Goal: Information Seeking & Learning: Understand process/instructions

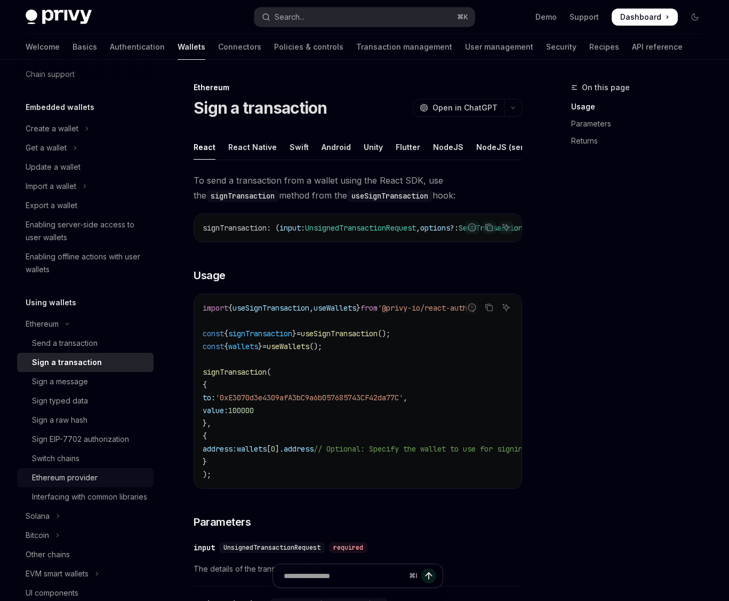
scroll to position [62, 0]
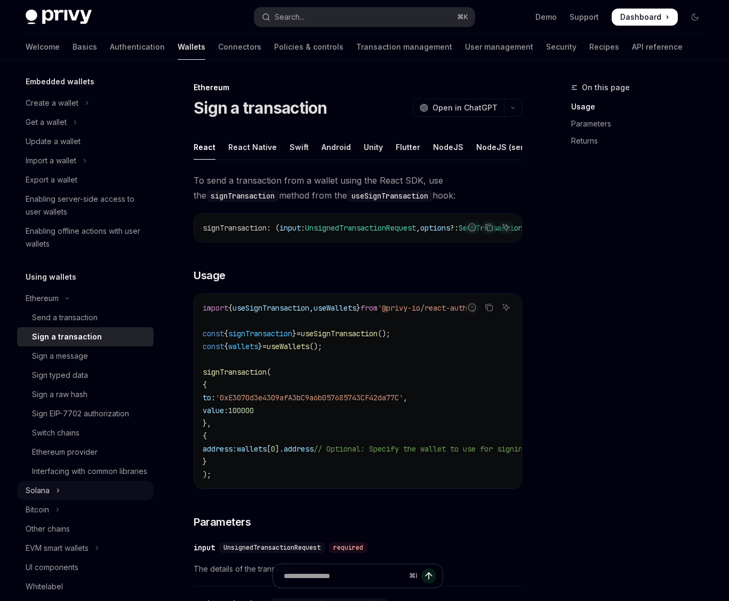
click at [46, 497] on div "Solana" at bounding box center [38, 490] width 24 height 13
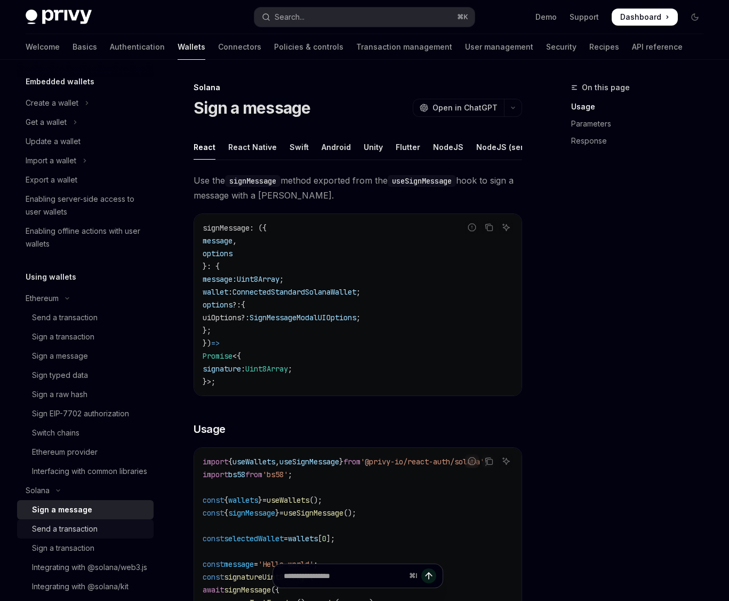
click at [79, 535] on div "Send a transaction" at bounding box center [65, 528] width 66 height 13
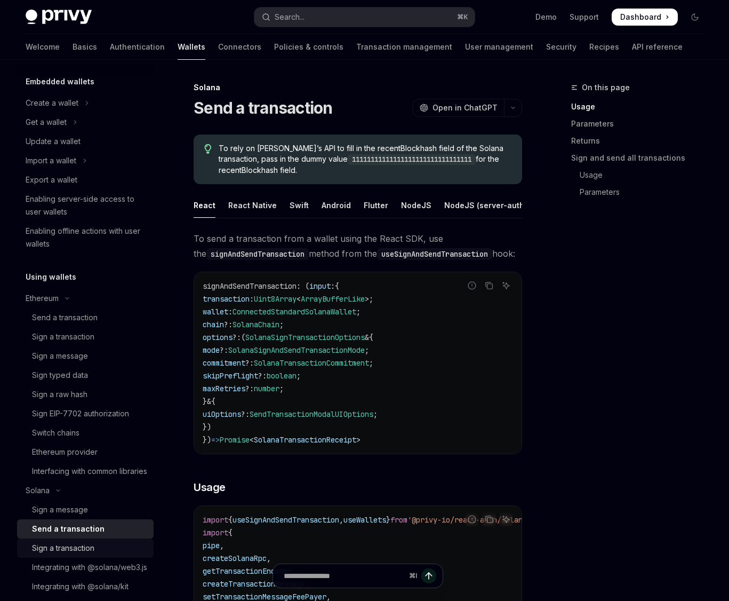
click at [56, 554] on div "Sign a transaction" at bounding box center [63, 547] width 62 height 13
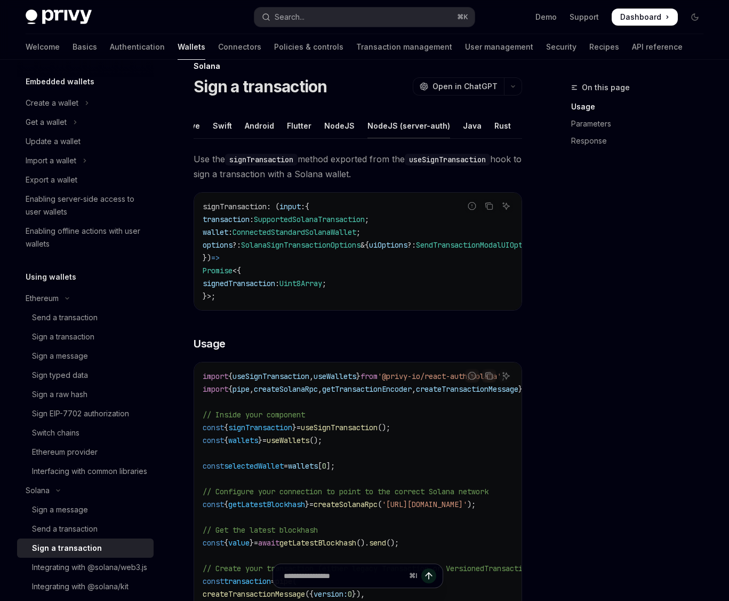
scroll to position [0, 97]
click at [504, 125] on div "REST API" at bounding box center [521, 125] width 34 height 25
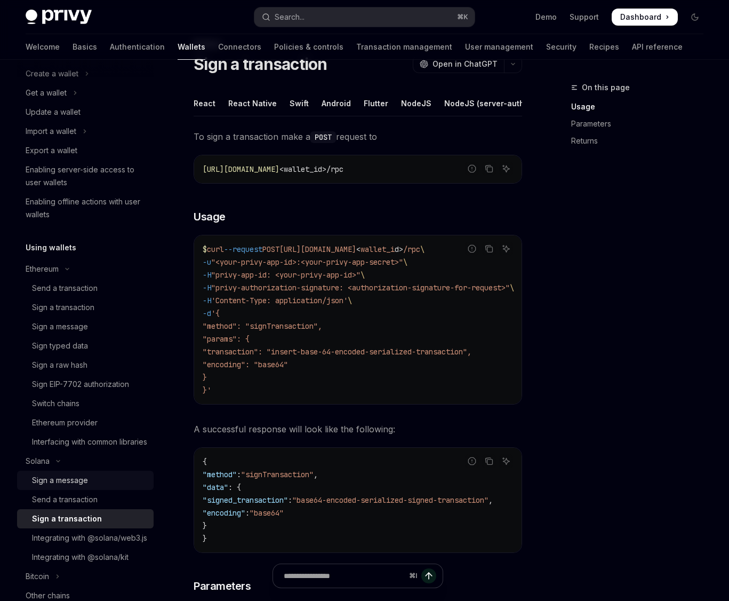
scroll to position [94, 0]
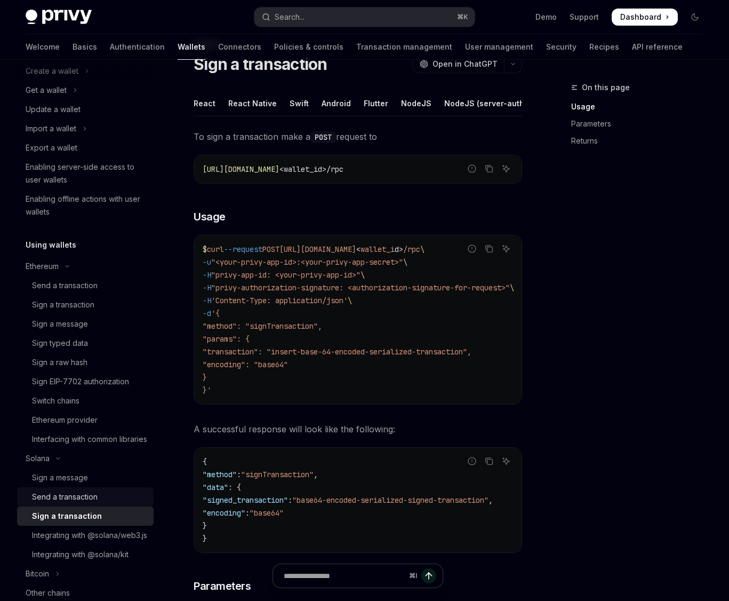
click at [68, 503] on div "Send a transaction" at bounding box center [65, 496] width 66 height 13
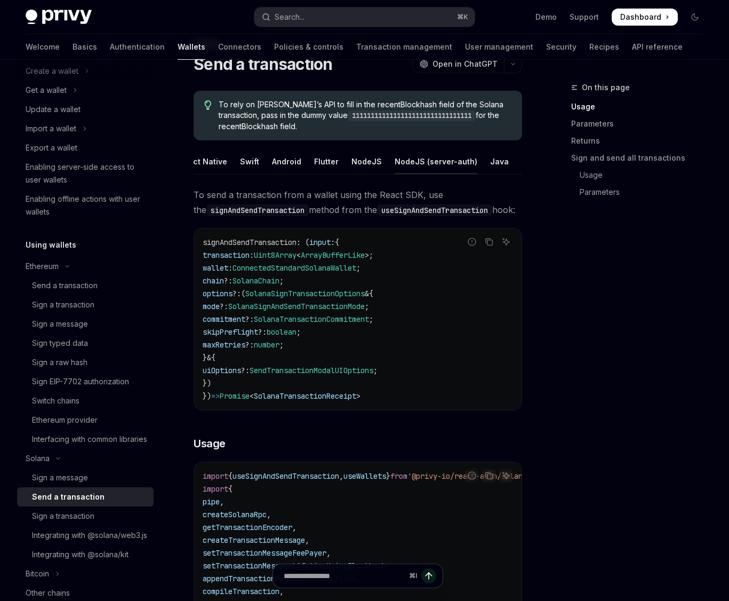
scroll to position [0, 97]
click at [475, 158] on div "REST API" at bounding box center [492, 161] width 34 height 25
type textarea "*"
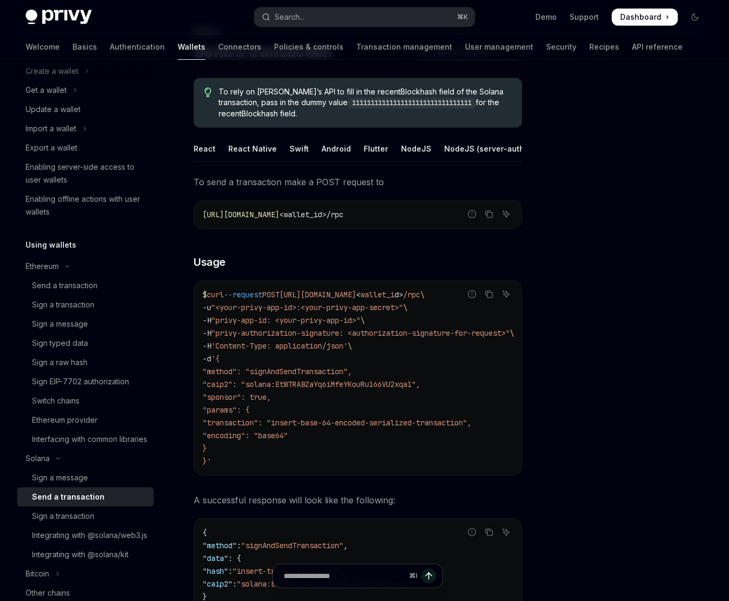
scroll to position [58, 0]
click at [318, 330] on span ""privy-authorization-signature: <authorization-signature-for-request>"" at bounding box center [360, 332] width 299 height 10
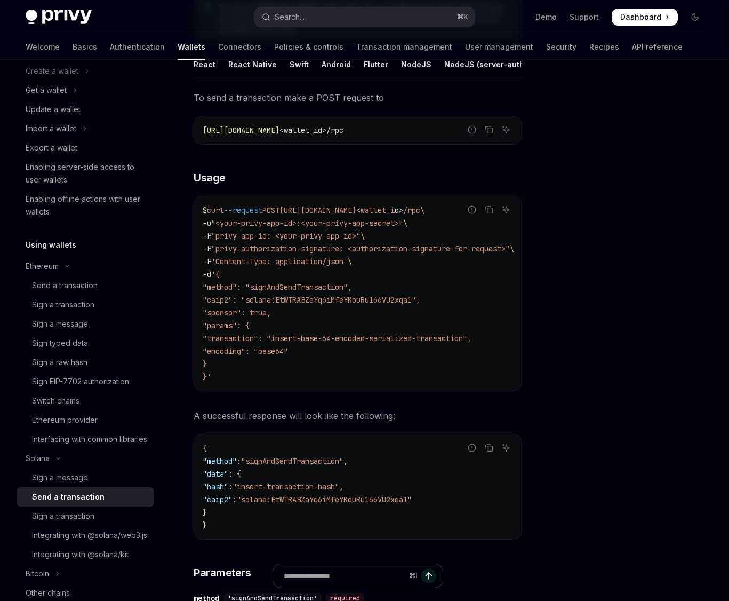
scroll to position [139, 0]
